Goal: Find specific page/section: Find specific page/section

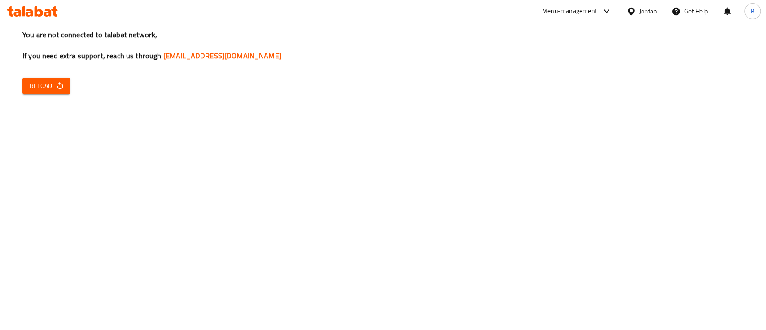
click at [16, 105] on div "You are not connected to talabat network, If you need extra support, reach us t…" at bounding box center [383, 165] width 766 height 330
click at [35, 88] on span "Reload" at bounding box center [46, 85] width 33 height 11
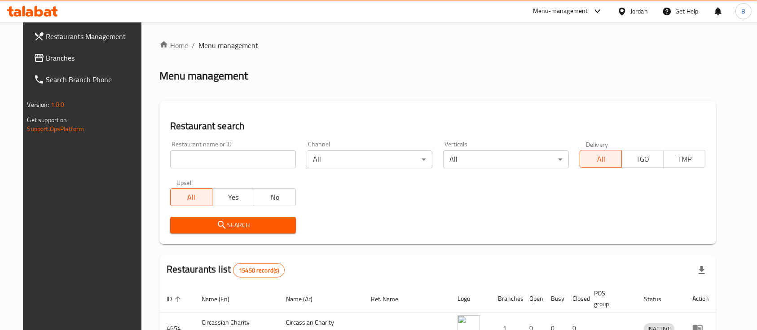
click at [208, 161] on input "search" at bounding box center [233, 159] width 126 height 18
type input "طاطا بطاطا"
click button "Search" at bounding box center [233, 225] width 126 height 17
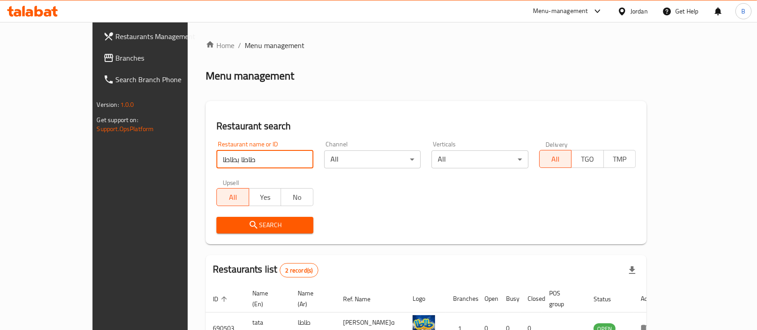
click at [116, 61] on span "Branches" at bounding box center [164, 58] width 96 height 11
